Goal: Information Seeking & Learning: Learn about a topic

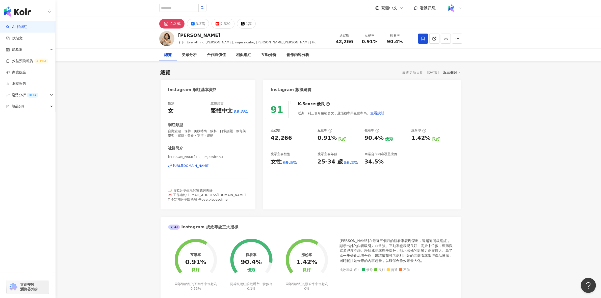
click at [11, 24] on link "AI 找網紅" at bounding box center [16, 26] width 21 height 5
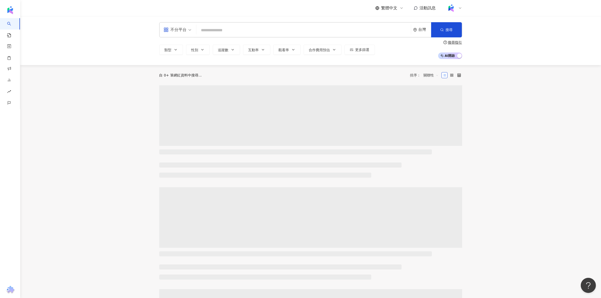
click at [230, 48] on div "類型 性別 追蹤數 互動率 觀看率 合作費用預估 更多篩選" at bounding box center [267, 50] width 216 height 10
drag, startPoint x: 225, startPoint y: 55, endPoint x: 224, endPoint y: 59, distance: 4.7
click at [225, 55] on span "追蹤數" at bounding box center [223, 56] width 11 height 4
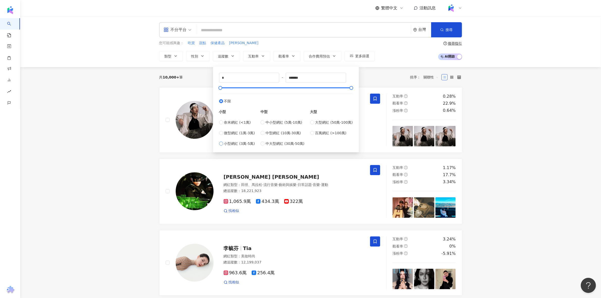
click at [245, 143] on span "小型網紅 (3萬-5萬)" at bounding box center [239, 144] width 31 height 6
type input "*****"
click at [460, 33] on button "搜尋" at bounding box center [446, 29] width 31 height 15
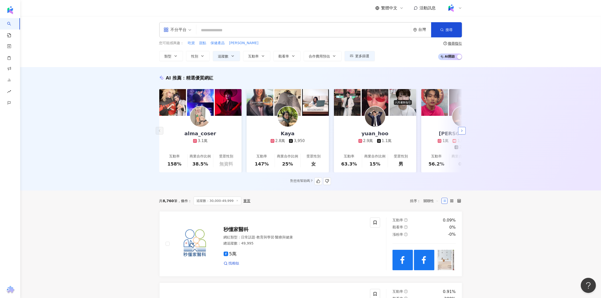
click at [461, 127] on button "button" at bounding box center [462, 131] width 8 height 8
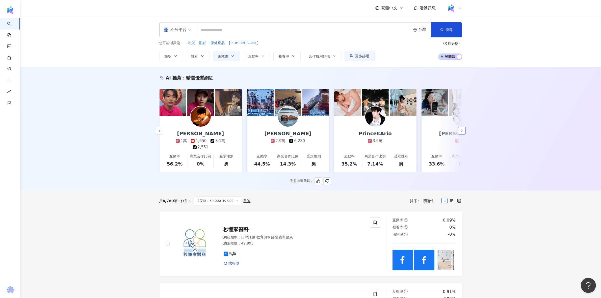
click at [461, 127] on button "button" at bounding box center [462, 131] width 8 height 8
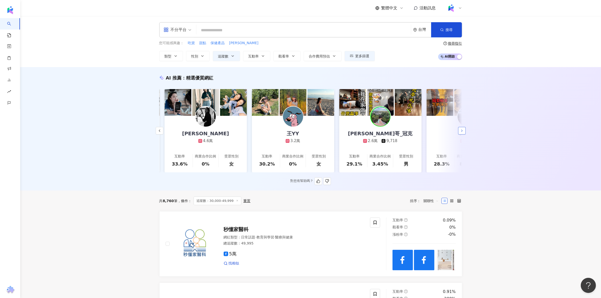
scroll to position [0, 524]
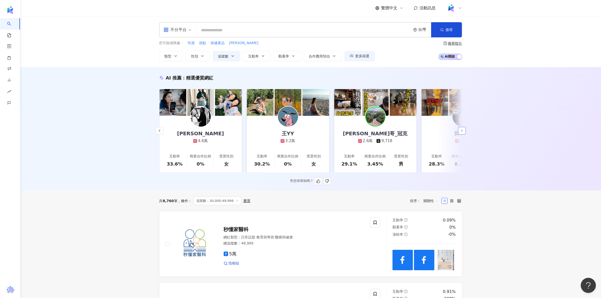
click at [461, 128] on button "button" at bounding box center [462, 131] width 8 height 8
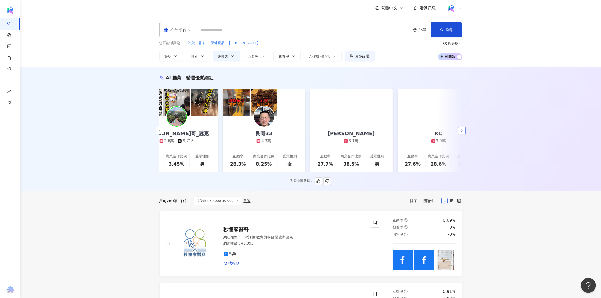
scroll to position [0, 756]
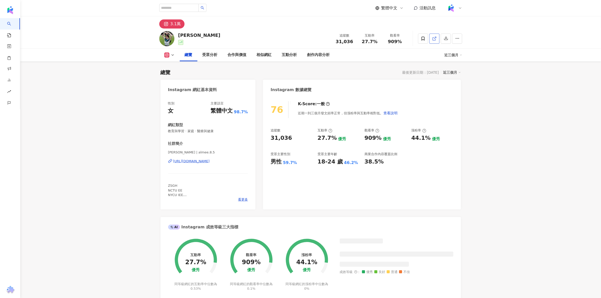
click at [437, 40] on link at bounding box center [435, 39] width 10 height 10
